Goal: Task Accomplishment & Management: Manage account settings

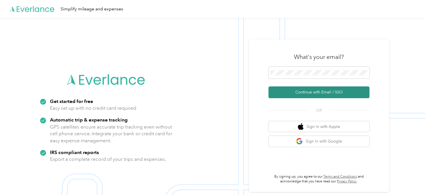
click at [322, 95] on button "Continue with Email / SSO" at bounding box center [319, 92] width 101 height 12
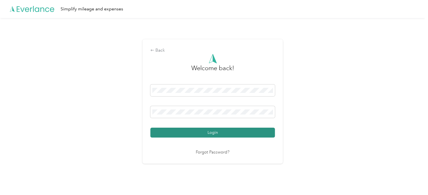
click at [204, 133] on button "Login" at bounding box center [213, 133] width 125 height 10
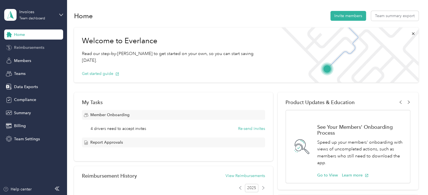
click at [32, 46] on span "Reimbursements" at bounding box center [29, 48] width 30 height 6
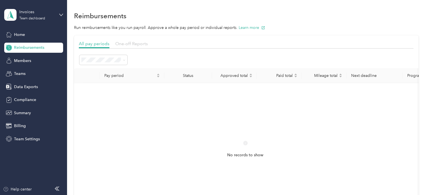
click at [136, 42] on span "One-off Reports" at bounding box center [131, 43] width 33 height 5
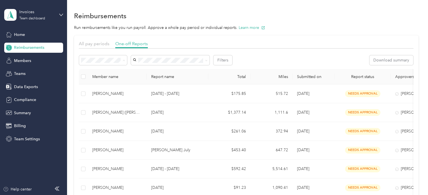
click at [101, 90] on span "Needs payment" at bounding box center [97, 90] width 28 height 5
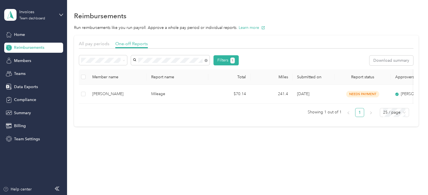
click at [159, 93] on div "[PERSON_NAME]" at bounding box center [170, 96] width 71 height 6
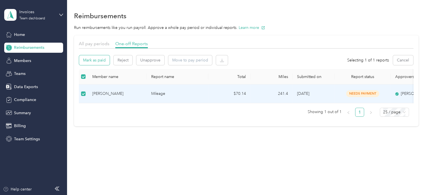
click at [97, 61] on button "Mark as paid" at bounding box center [94, 60] width 31 height 10
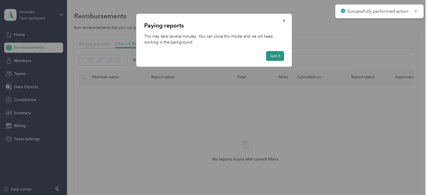
click at [279, 54] on button "Got it" at bounding box center [275, 56] width 18 height 10
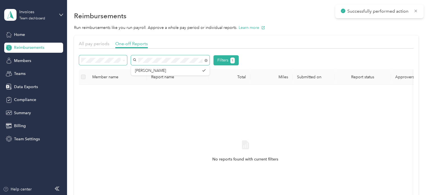
click at [94, 61] on div "Filters 1" at bounding box center [159, 60] width 160 height 10
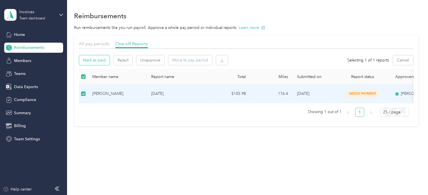
click at [92, 59] on button "Mark as paid" at bounding box center [94, 60] width 31 height 10
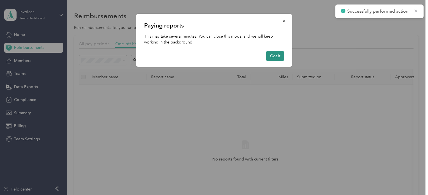
click at [276, 54] on button "Got it" at bounding box center [275, 56] width 18 height 10
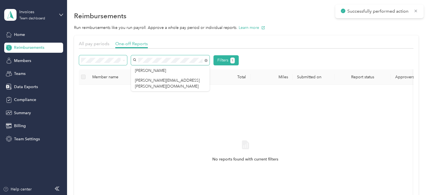
click at [113, 60] on div "Filters 1" at bounding box center [159, 60] width 160 height 10
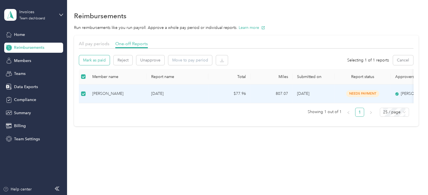
click at [97, 62] on button "Mark as paid" at bounding box center [94, 60] width 31 height 10
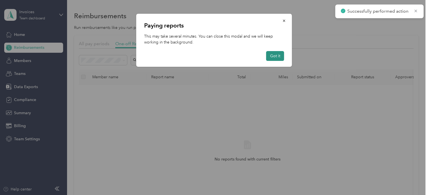
click at [275, 53] on button "Got it" at bounding box center [275, 56] width 18 height 10
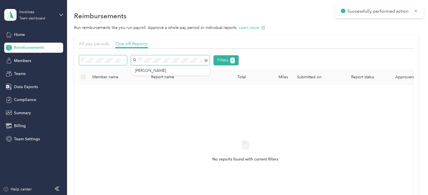
click at [94, 61] on div "Filters 1" at bounding box center [159, 60] width 160 height 10
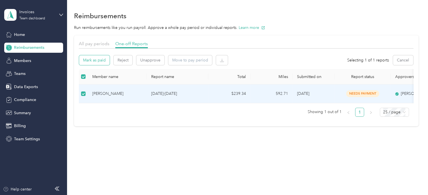
click at [99, 59] on button "Mark as paid" at bounding box center [94, 60] width 31 height 10
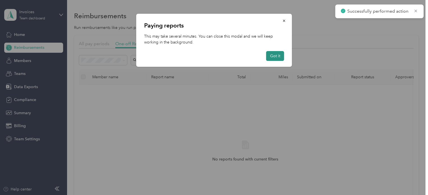
click at [276, 56] on button "Got it" at bounding box center [275, 56] width 18 height 10
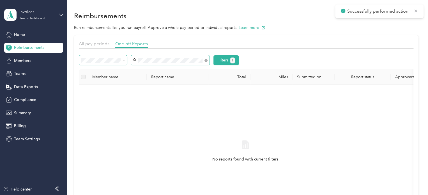
click at [121, 61] on div "Filters 1" at bounding box center [159, 60] width 160 height 10
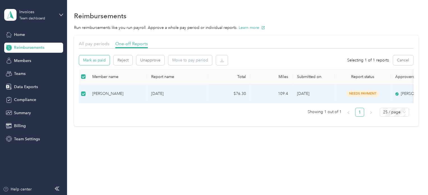
click at [96, 61] on button "Mark as paid" at bounding box center [94, 60] width 31 height 10
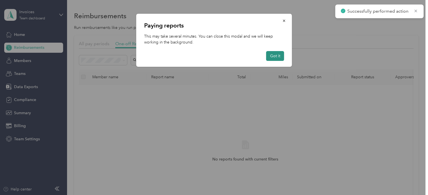
click at [274, 56] on button "Got it" at bounding box center [275, 56] width 18 height 10
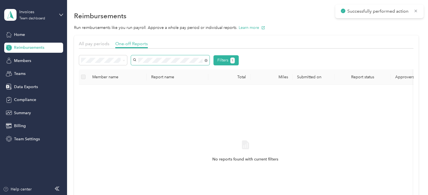
click at [104, 61] on div "Filters 1" at bounding box center [159, 60] width 160 height 10
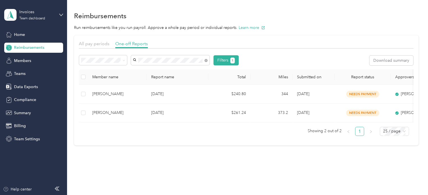
click at [146, 89] on span "[PERSON_NAME]" at bounding box center [150, 90] width 31 height 5
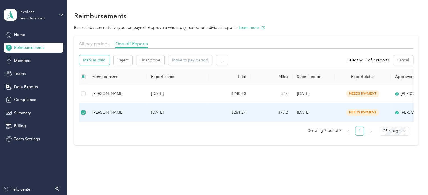
click at [100, 58] on button "Mark as paid" at bounding box center [94, 60] width 31 height 10
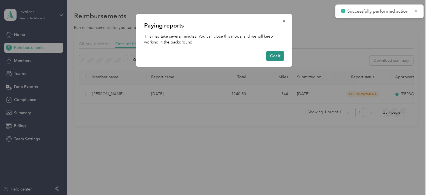
click at [278, 54] on button "Got it" at bounding box center [275, 56] width 18 height 10
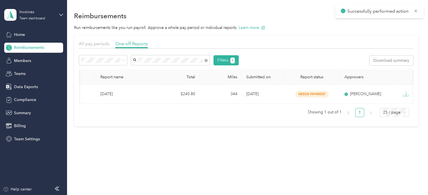
scroll to position [0, 59]
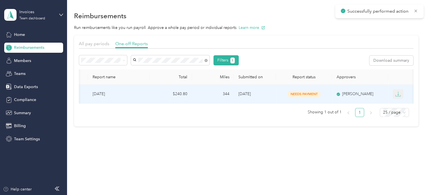
click at [397, 93] on icon "button" at bounding box center [399, 94] width 6 height 6
click at [401, 106] on div "PDF" at bounding box center [403, 104] width 12 height 6
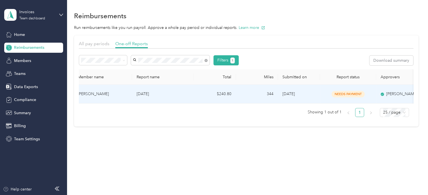
scroll to position [0, 0]
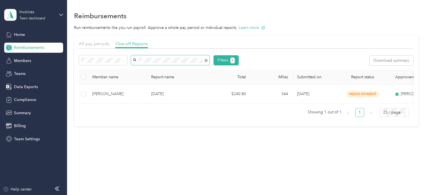
click at [178, 59] on span at bounding box center [170, 60] width 79 height 10
drag, startPoint x: 178, startPoint y: 57, endPoint x: 121, endPoint y: 61, distance: 56.9
click at [121, 61] on div "Filters 1" at bounding box center [159, 60] width 160 height 10
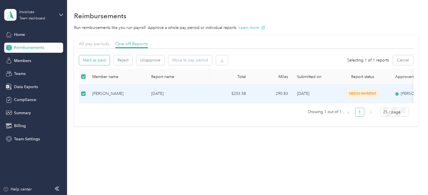
click at [89, 57] on button "Mark as paid" at bounding box center [94, 60] width 31 height 10
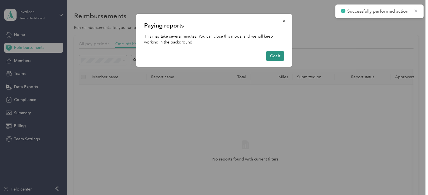
click at [275, 55] on button "Got it" at bounding box center [275, 56] width 18 height 10
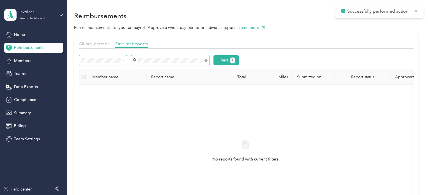
click at [112, 62] on div "Filters 1" at bounding box center [159, 60] width 160 height 10
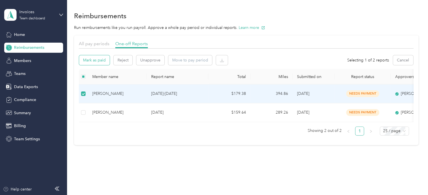
click at [94, 60] on button "Mark as paid" at bounding box center [94, 60] width 31 height 10
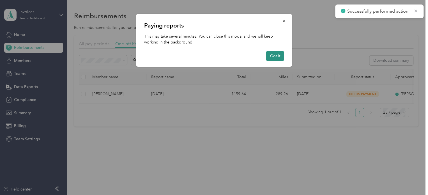
click at [272, 56] on button "Got it" at bounding box center [275, 56] width 18 height 10
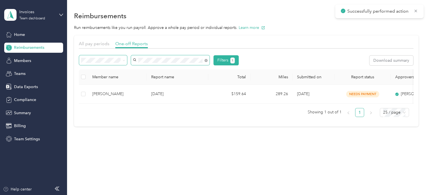
click at [113, 62] on div "Filters 1" at bounding box center [159, 60] width 160 height 10
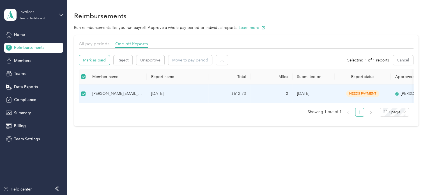
click at [90, 59] on button "Mark as paid" at bounding box center [94, 60] width 31 height 10
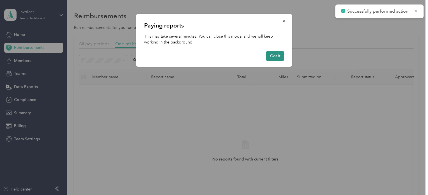
click at [278, 51] on button "Got it" at bounding box center [275, 56] width 18 height 10
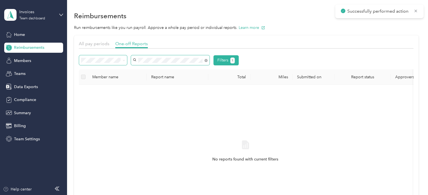
click at [96, 59] on div "Filters 1" at bounding box center [159, 60] width 160 height 10
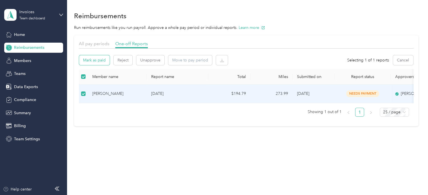
click at [89, 58] on button "Mark as paid" at bounding box center [94, 60] width 31 height 10
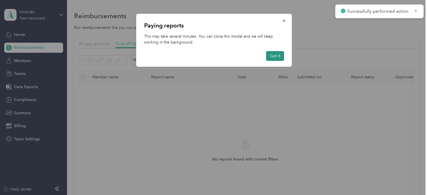
click at [278, 56] on button "Got it" at bounding box center [275, 56] width 18 height 10
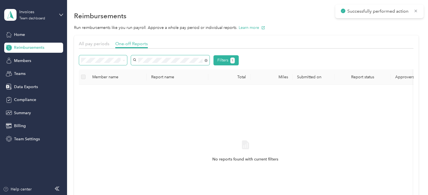
click at [105, 62] on div "Filters 1" at bounding box center [159, 60] width 160 height 10
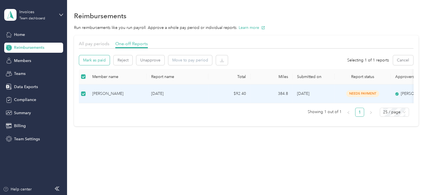
click at [89, 60] on button "Mark as paid" at bounding box center [94, 60] width 31 height 10
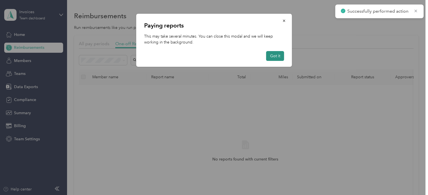
click at [277, 55] on button "Got it" at bounding box center [275, 56] width 18 height 10
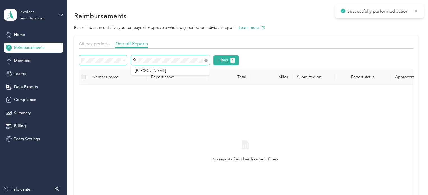
click at [107, 59] on div "Filters 1" at bounding box center [159, 60] width 160 height 10
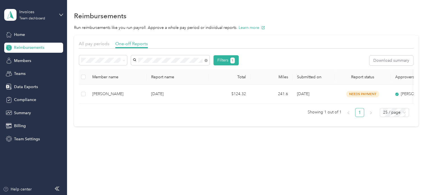
click at [149, 71] on div "[PERSON_NAME]" at bounding box center [170, 69] width 71 height 6
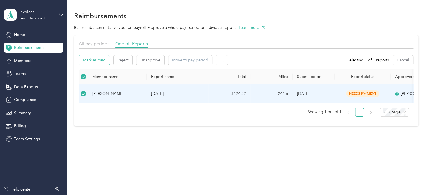
click at [97, 60] on button "Mark as paid" at bounding box center [94, 60] width 31 height 10
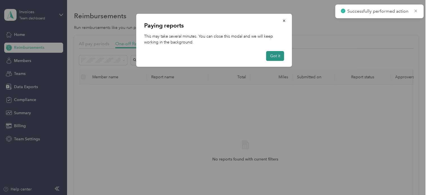
click at [271, 56] on button "Got it" at bounding box center [275, 56] width 18 height 10
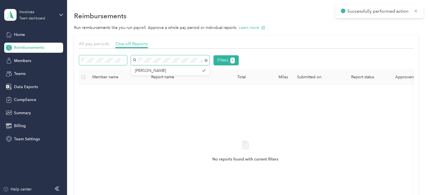
click at [82, 57] on div "Filters 1" at bounding box center [159, 60] width 160 height 10
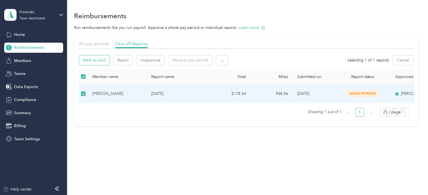
click at [97, 60] on button "Mark as paid" at bounding box center [94, 60] width 31 height 10
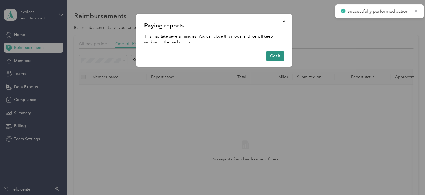
click at [273, 58] on button "Got it" at bounding box center [275, 56] width 18 height 10
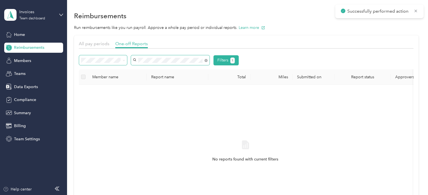
click at [97, 63] on div "Filters 1" at bounding box center [159, 60] width 160 height 10
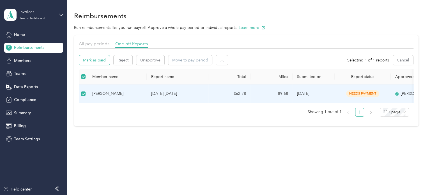
click at [94, 59] on button "Mark as paid" at bounding box center [94, 60] width 31 height 10
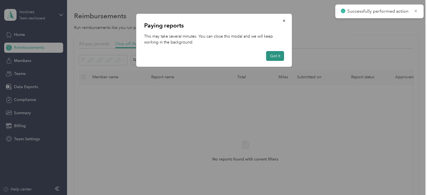
click at [276, 54] on button "Got it" at bounding box center [275, 56] width 18 height 10
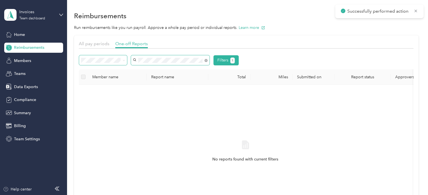
click at [108, 63] on div "Filters 1" at bounding box center [159, 60] width 160 height 10
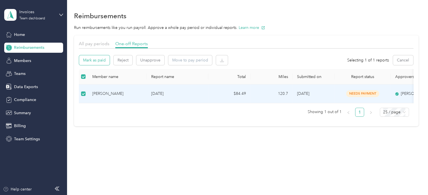
click at [92, 58] on button "Mark as paid" at bounding box center [94, 60] width 31 height 10
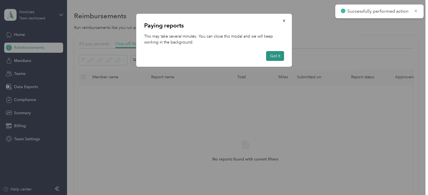
click at [272, 56] on button "Got it" at bounding box center [275, 56] width 18 height 10
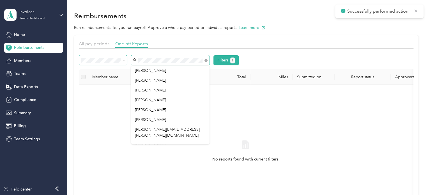
click at [108, 60] on div "Filters 1" at bounding box center [159, 60] width 160 height 10
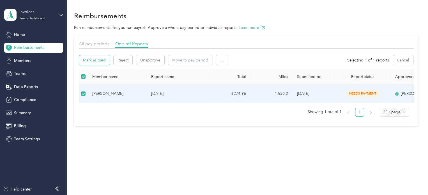
click at [93, 58] on button "Mark as paid" at bounding box center [94, 60] width 31 height 10
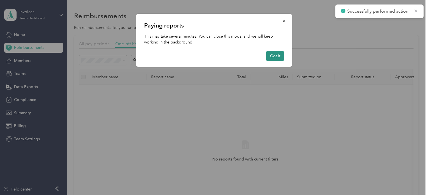
click at [278, 56] on button "Got it" at bounding box center [275, 56] width 18 height 10
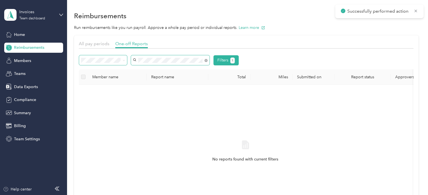
click at [104, 61] on div "Filters 1" at bounding box center [159, 60] width 160 height 10
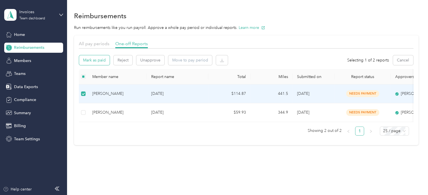
click at [100, 59] on button "Mark as paid" at bounding box center [94, 60] width 31 height 10
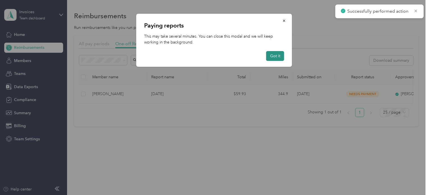
click at [278, 56] on button "Got it" at bounding box center [275, 56] width 18 height 10
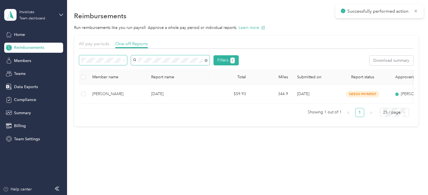
click at [113, 58] on div "Filters 1" at bounding box center [159, 60] width 160 height 10
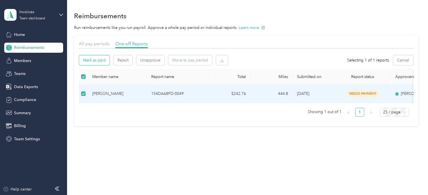
click at [95, 60] on button "Mark as paid" at bounding box center [94, 60] width 31 height 10
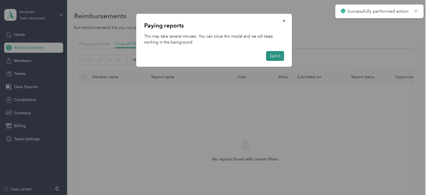
click at [281, 56] on button "Got it" at bounding box center [275, 56] width 18 height 10
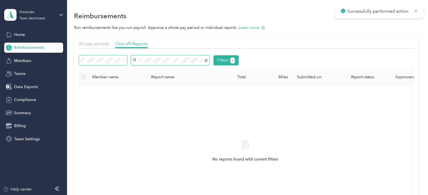
click at [101, 60] on div "Filters 1" at bounding box center [159, 60] width 160 height 10
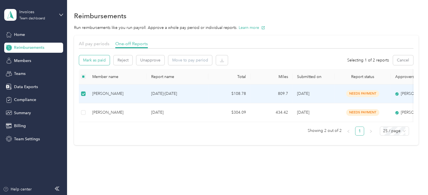
click at [97, 59] on button "Mark as paid" at bounding box center [94, 60] width 31 height 10
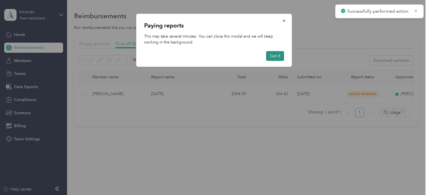
click at [275, 54] on button "Got it" at bounding box center [275, 56] width 18 height 10
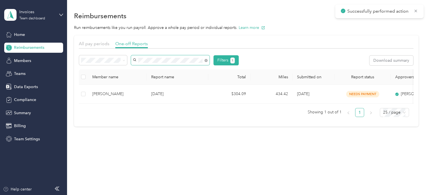
click at [101, 66] on div "Filters 1 Download summary" at bounding box center [246, 62] width 335 height 14
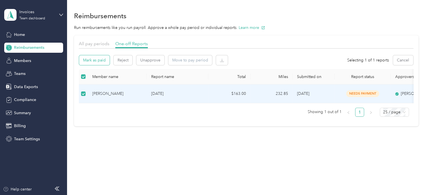
click at [95, 59] on button "Mark as paid" at bounding box center [94, 60] width 31 height 10
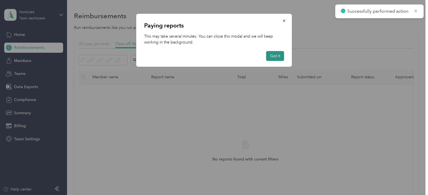
click at [275, 55] on button "Got it" at bounding box center [275, 56] width 18 height 10
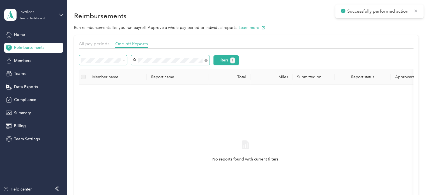
click at [95, 63] on div "Filters 1" at bounding box center [159, 60] width 160 height 10
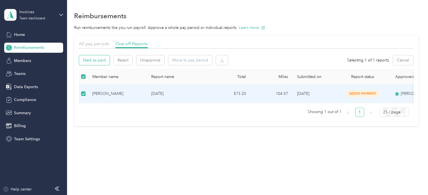
click at [96, 60] on button "Mark as paid" at bounding box center [94, 60] width 31 height 10
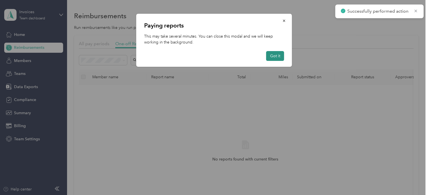
click at [277, 57] on button "Got it" at bounding box center [275, 56] width 18 height 10
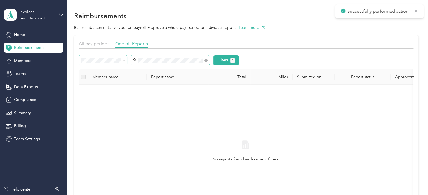
click at [93, 62] on div "Filters 1" at bounding box center [159, 60] width 160 height 10
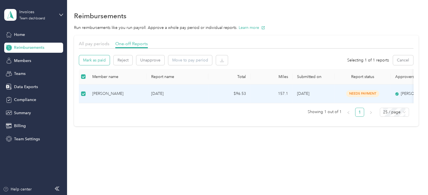
click at [96, 58] on button "Mark as paid" at bounding box center [94, 60] width 31 height 10
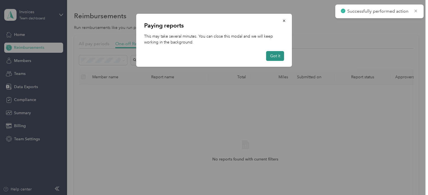
click at [272, 56] on button "Got it" at bounding box center [275, 56] width 18 height 10
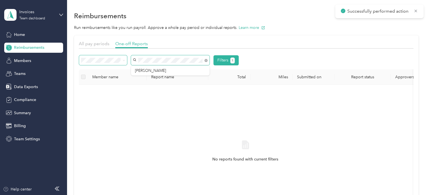
click at [107, 64] on div "Filters 1" at bounding box center [159, 60] width 160 height 10
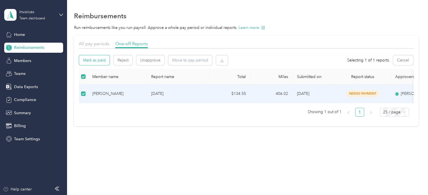
click at [93, 59] on button "Mark as paid" at bounding box center [94, 60] width 31 height 10
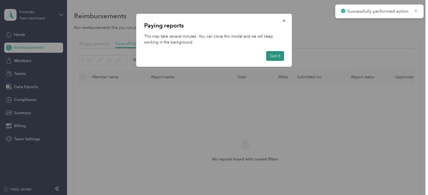
click at [275, 56] on button "Got it" at bounding box center [275, 56] width 18 height 10
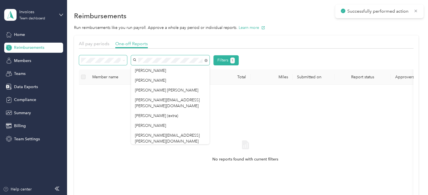
click at [109, 62] on div "Filters 1" at bounding box center [159, 60] width 160 height 10
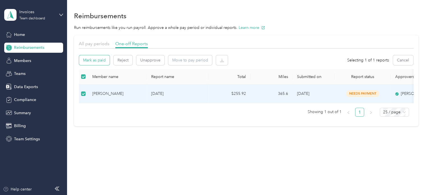
click at [95, 60] on button "Mark as paid" at bounding box center [94, 60] width 31 height 10
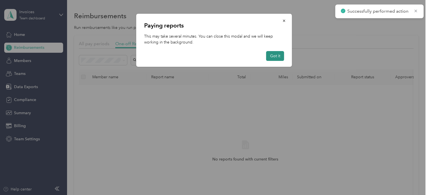
click at [274, 56] on button "Got it" at bounding box center [275, 56] width 18 height 10
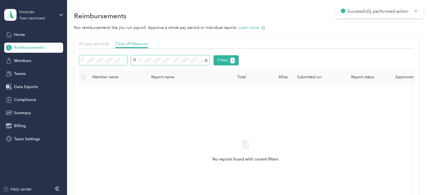
click at [92, 63] on div "Filters 1" at bounding box center [159, 60] width 160 height 10
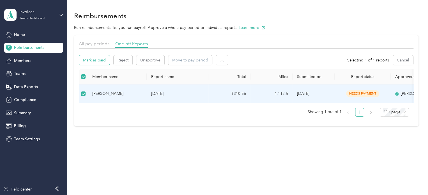
click at [92, 60] on button "Mark as paid" at bounding box center [94, 60] width 31 height 10
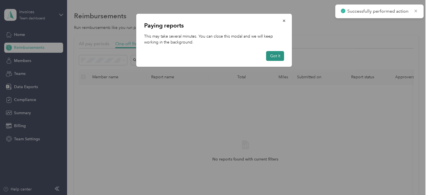
click at [269, 58] on button "Got it" at bounding box center [275, 56] width 18 height 10
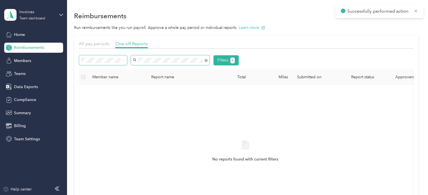
click at [117, 64] on div "Filters 1" at bounding box center [159, 60] width 160 height 10
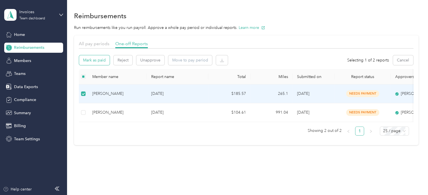
click at [103, 60] on button "Mark as paid" at bounding box center [94, 60] width 31 height 10
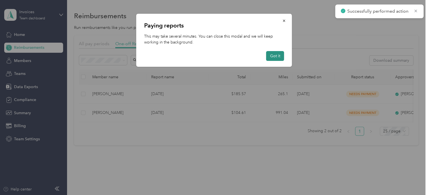
click at [274, 57] on button "Got it" at bounding box center [275, 56] width 18 height 10
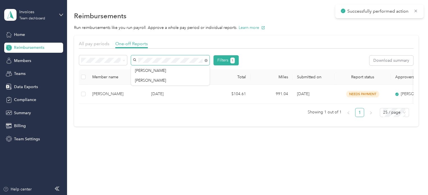
click at [109, 68] on div "Filters 1 Download summary" at bounding box center [246, 62] width 335 height 14
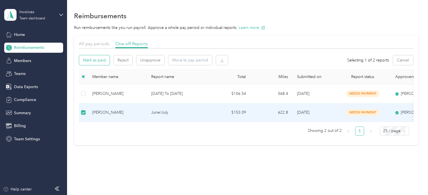
click at [99, 60] on button "Mark as paid" at bounding box center [94, 60] width 31 height 10
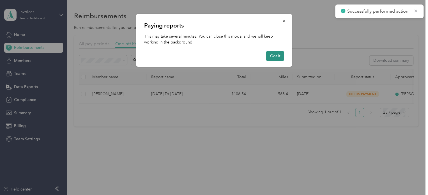
click at [277, 55] on button "Got it" at bounding box center [275, 56] width 18 height 10
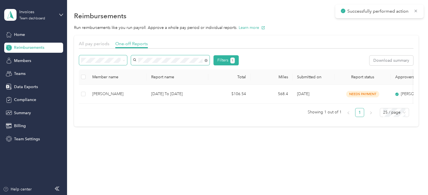
click at [99, 64] on div "Filters 1" at bounding box center [159, 60] width 160 height 10
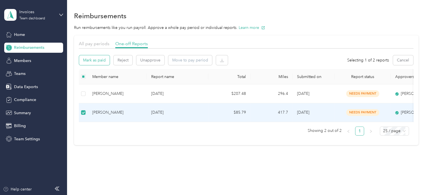
click at [99, 59] on button "Mark as paid" at bounding box center [94, 60] width 31 height 10
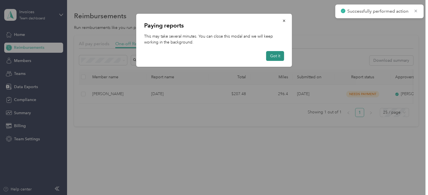
click at [277, 55] on button "Got it" at bounding box center [275, 56] width 18 height 10
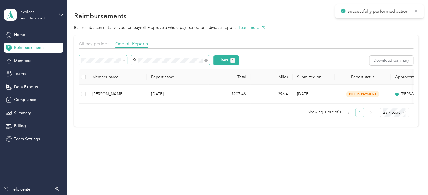
click at [104, 65] on div "Filters 1" at bounding box center [159, 60] width 160 height 10
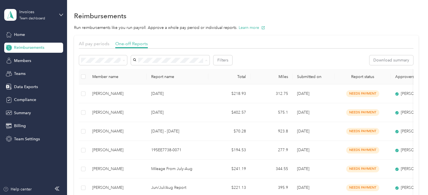
click at [92, 81] on li "Needs approval" at bounding box center [103, 81] width 48 height 10
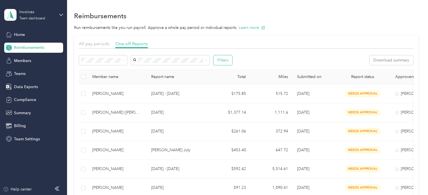
click at [218, 61] on button "Filters" at bounding box center [223, 60] width 19 height 10
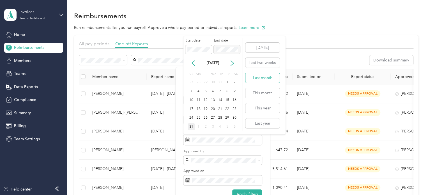
click at [256, 76] on button "Last month" at bounding box center [263, 78] width 34 height 10
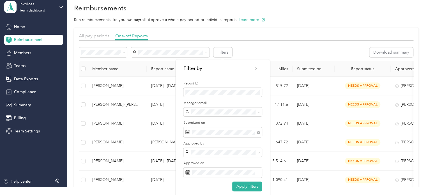
scroll to position [12, 0]
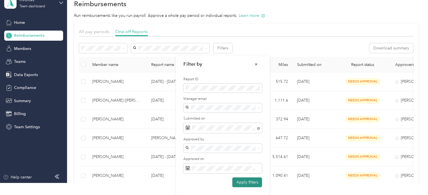
click at [248, 180] on button "Apply filters" at bounding box center [248, 182] width 30 height 10
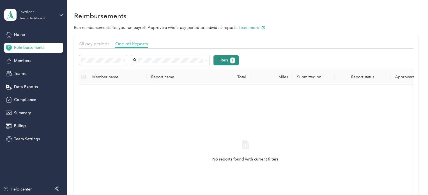
click at [226, 62] on button "Filters 1" at bounding box center [227, 60] width 26 height 10
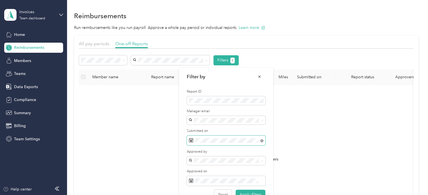
click at [262, 142] on icon at bounding box center [262, 140] width 3 height 3
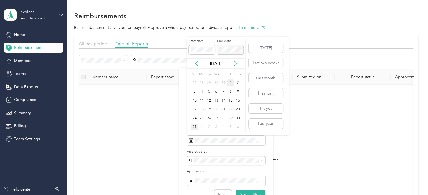
click at [229, 81] on div "1" at bounding box center [230, 82] width 7 height 7
click at [202, 108] on div "18" at bounding box center [201, 109] width 7 height 7
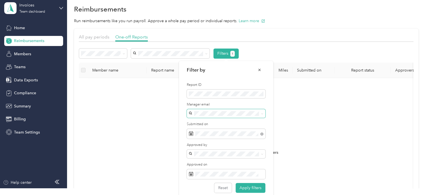
scroll to position [12, 0]
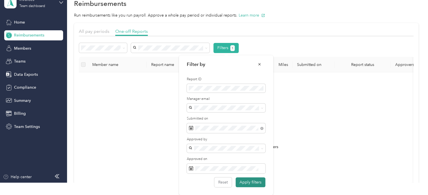
click at [254, 182] on button "Apply filters" at bounding box center [251, 182] width 30 height 10
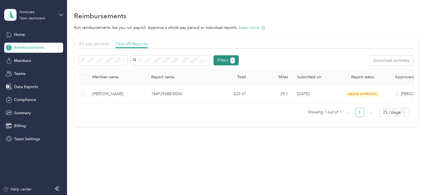
click at [219, 59] on button "Filters 1" at bounding box center [227, 60] width 26 height 10
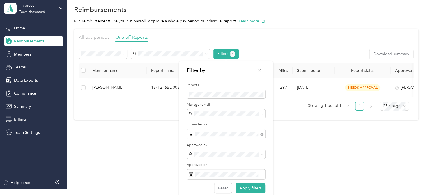
scroll to position [12, 0]
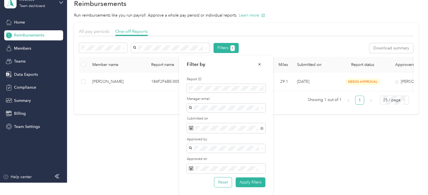
click at [223, 181] on button "Reset" at bounding box center [223, 182] width 17 height 10
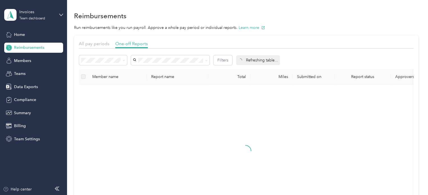
click at [104, 91] on li "Needs payment" at bounding box center [103, 90] width 48 height 10
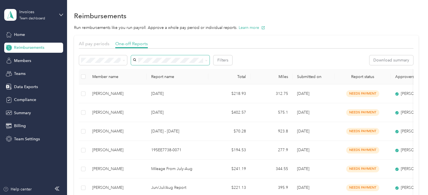
click at [173, 56] on span at bounding box center [170, 60] width 79 height 10
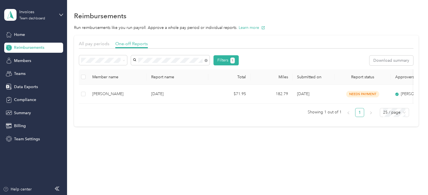
click at [86, 75] on th at bounding box center [83, 76] width 9 height 15
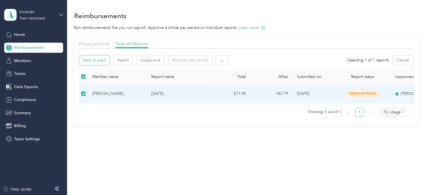
click at [98, 60] on button "Mark as paid" at bounding box center [94, 60] width 31 height 10
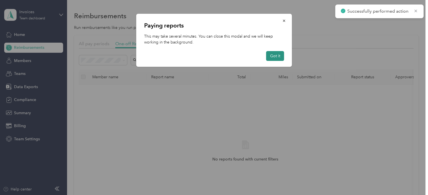
click at [272, 54] on button "Got it" at bounding box center [275, 56] width 18 height 10
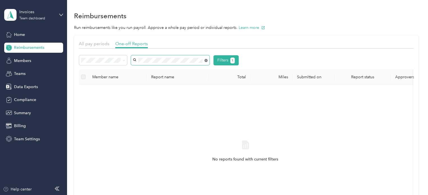
click at [206, 61] on icon at bounding box center [206, 60] width 1 height 1
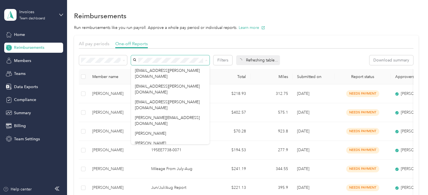
click at [206, 61] on icon at bounding box center [207, 60] width 2 height 1
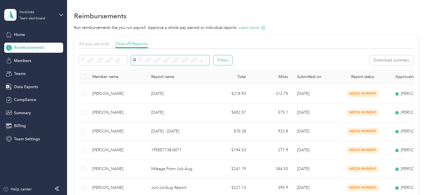
click at [220, 60] on button "Filters" at bounding box center [223, 60] width 19 height 10
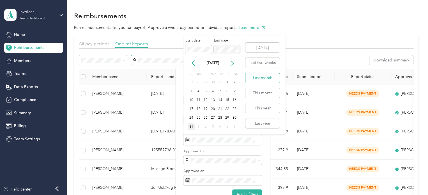
click at [259, 78] on button "Last month" at bounding box center [263, 78] width 34 height 10
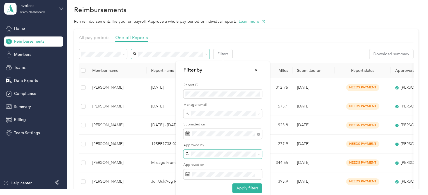
scroll to position [12, 0]
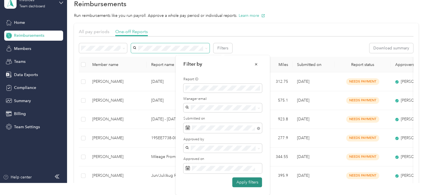
click at [245, 182] on button "Apply filters" at bounding box center [248, 182] width 30 height 10
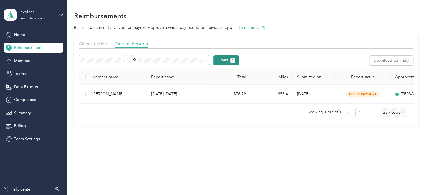
click at [225, 59] on button "Filters 1" at bounding box center [227, 60] width 26 height 10
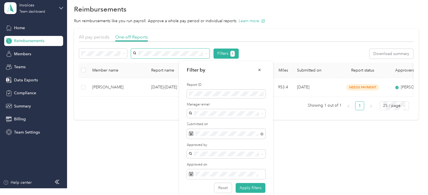
scroll to position [12, 0]
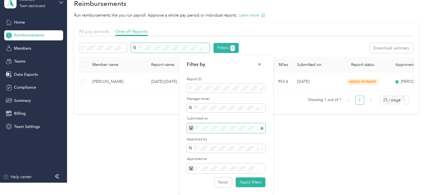
click at [261, 128] on icon at bounding box center [262, 128] width 3 height 3
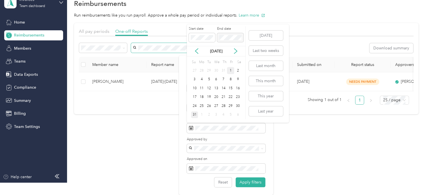
click at [230, 70] on div "1" at bounding box center [230, 70] width 7 height 7
click at [200, 99] on div "18" at bounding box center [201, 97] width 7 height 7
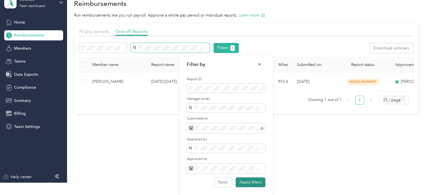
click at [250, 184] on button "Apply filters" at bounding box center [251, 182] width 30 height 10
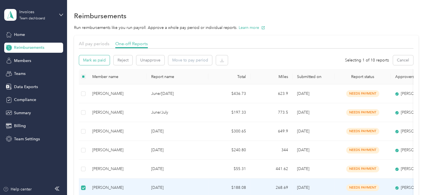
click at [97, 59] on button "Mark as paid" at bounding box center [94, 60] width 31 height 10
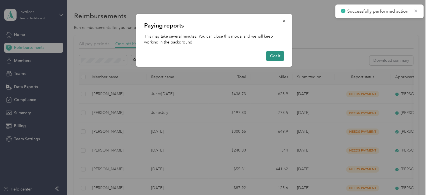
click at [276, 55] on button "Got it" at bounding box center [275, 56] width 18 height 10
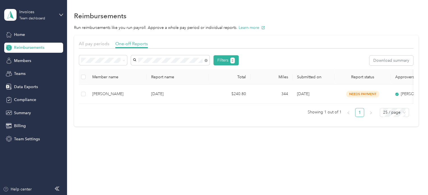
click at [253, 117] on ul "Showing 1 out of 1 1 25 / page" at bounding box center [244, 112] width 330 height 9
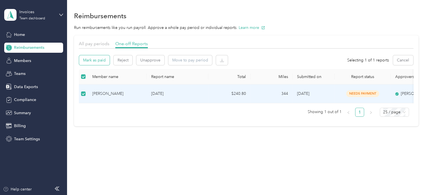
click at [96, 57] on button "Mark as paid" at bounding box center [94, 60] width 31 height 10
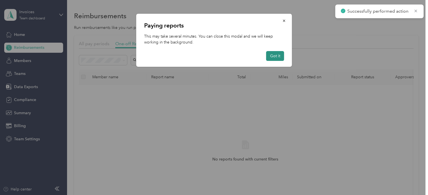
click at [270, 56] on button "Got it" at bounding box center [275, 56] width 18 height 10
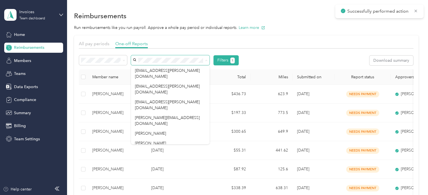
click at [186, 44] on div "All pay periods One-off Reports" at bounding box center [246, 44] width 335 height 8
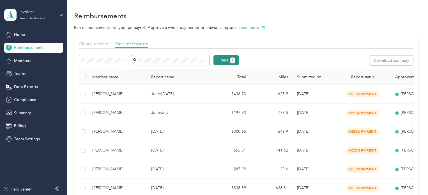
click at [225, 60] on button "Filters 1" at bounding box center [227, 60] width 26 height 10
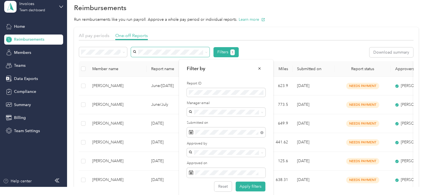
scroll to position [12, 0]
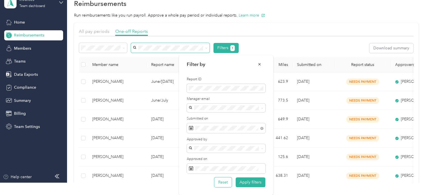
click at [225, 180] on button "Reset" at bounding box center [223, 182] width 17 height 10
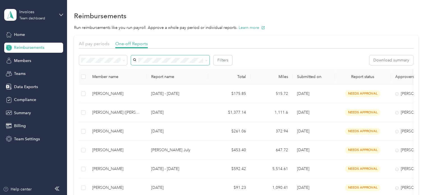
click at [101, 89] on span "Needs payment" at bounding box center [97, 88] width 28 height 5
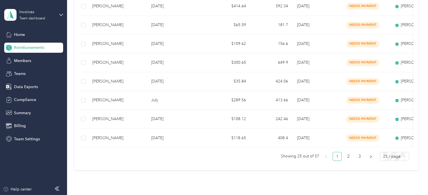
scroll to position [421, 0]
